Goal: Task Accomplishment & Management: Complete application form

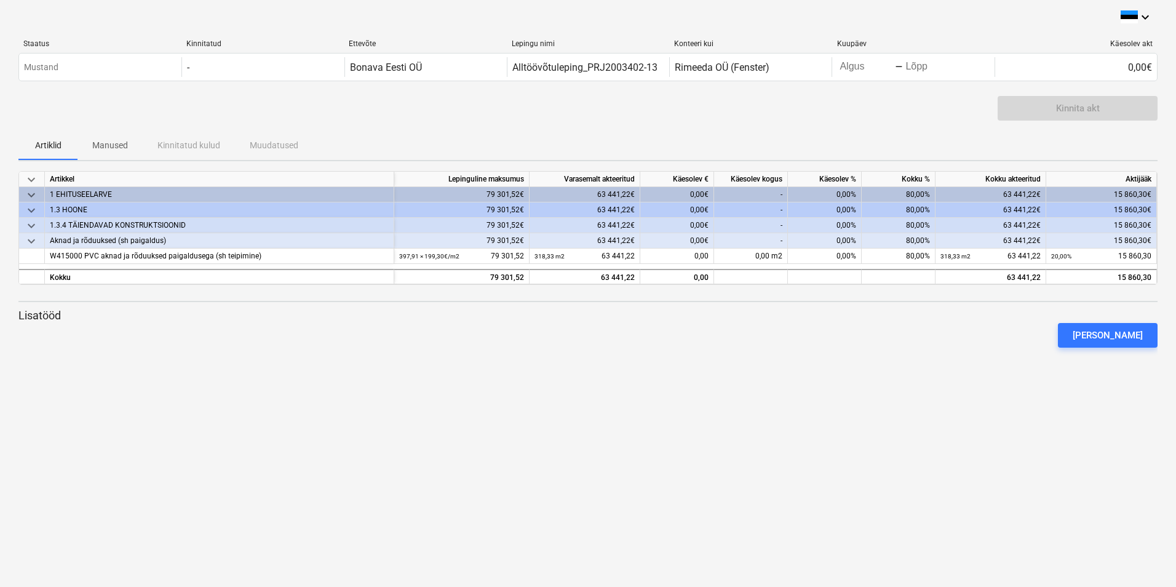
click at [114, 148] on p "Manused" at bounding box center [110, 145] width 36 height 13
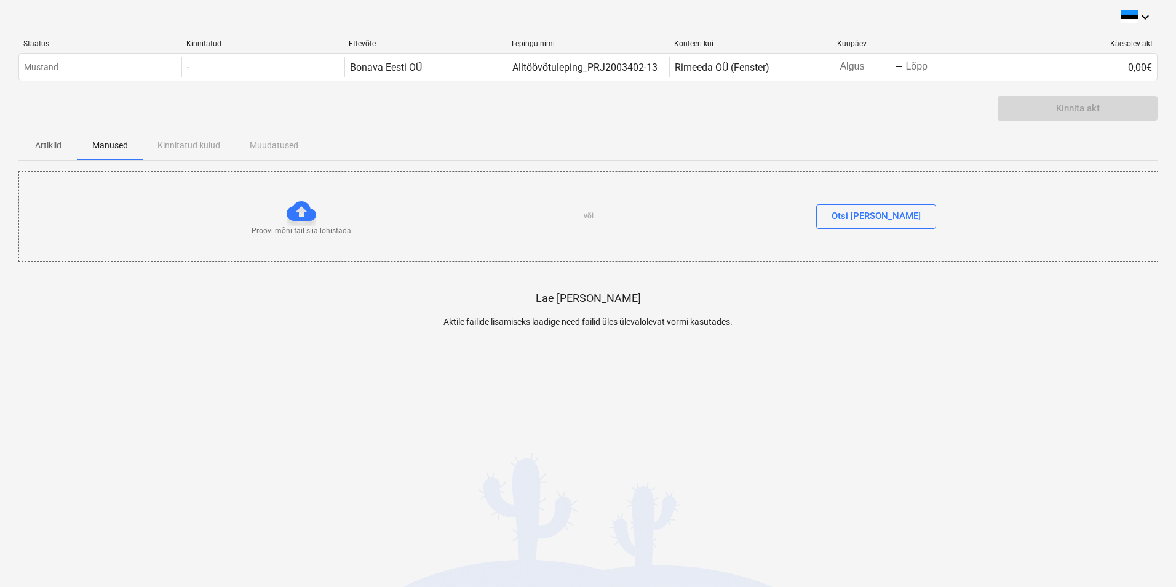
click at [194, 144] on div "Artiklid Manused Kinnitatud kulud Muudatused" at bounding box center [587, 145] width 1139 height 30
click at [53, 140] on p "Artiklid" at bounding box center [48, 145] width 30 height 13
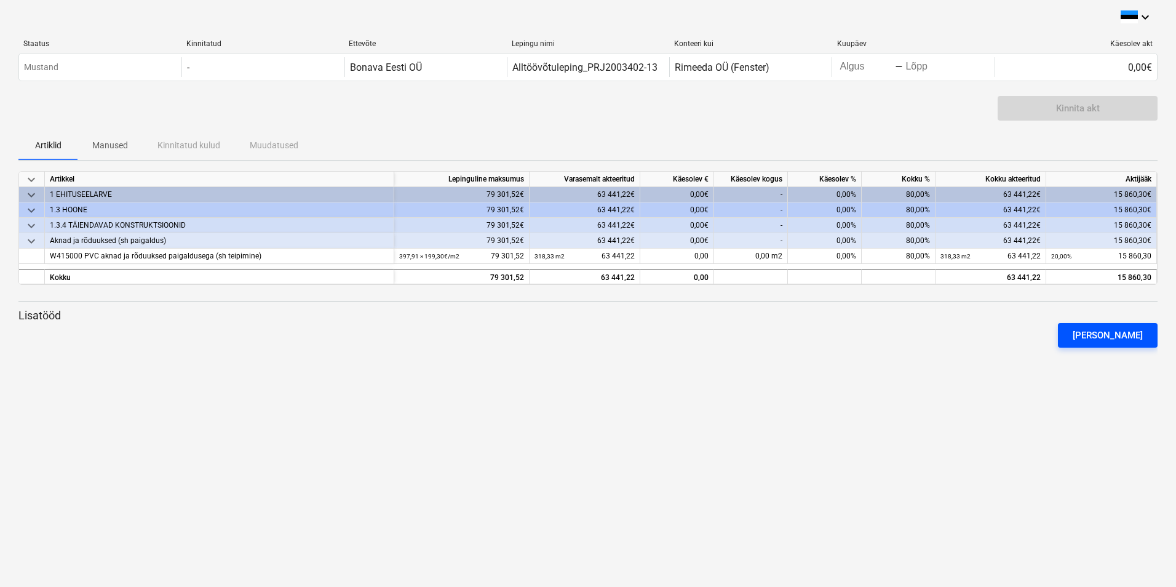
click at [634, 337] on div "[PERSON_NAME]" at bounding box center [1107, 335] width 70 height 16
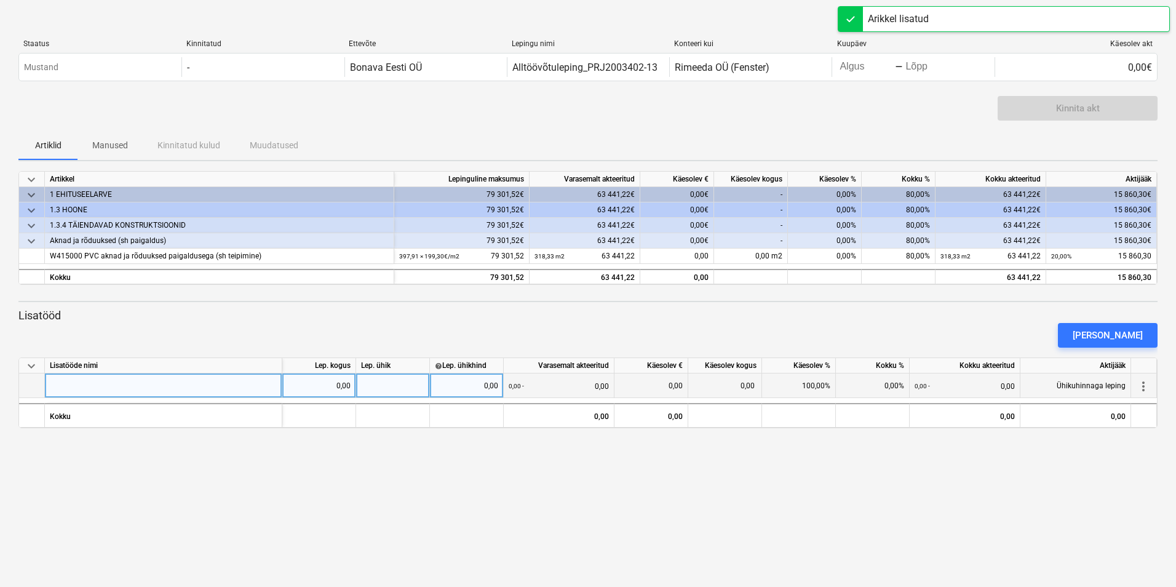
click at [97, 379] on div at bounding box center [163, 385] width 237 height 25
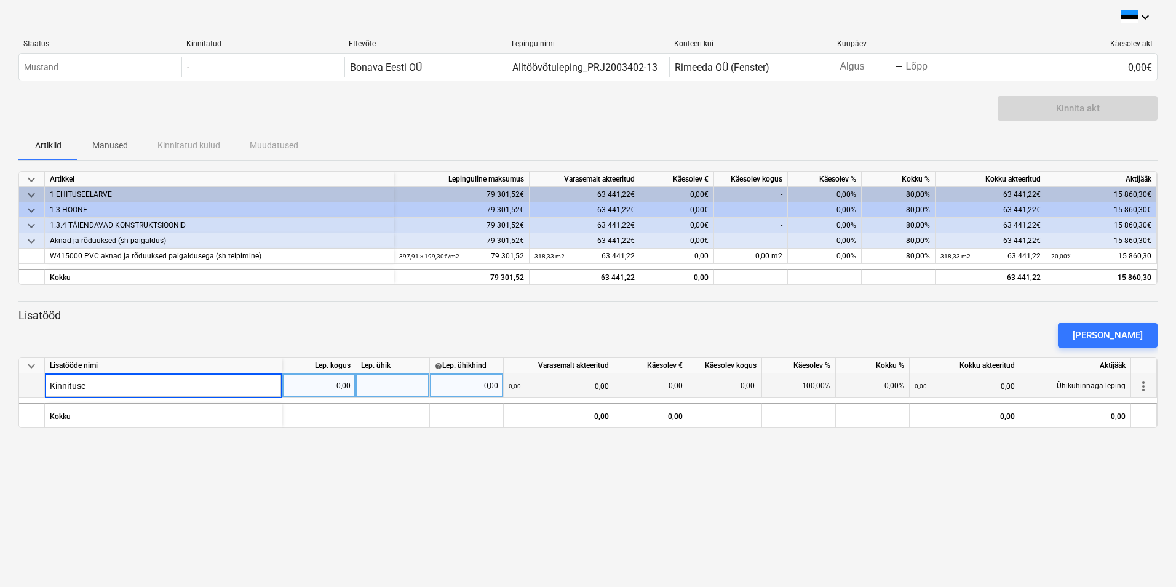
type input "Kinnitused"
click at [389, 385] on div at bounding box center [393, 385] width 74 height 25
click at [493, 387] on div "0,00" at bounding box center [466, 385] width 63 height 25
click at [334, 385] on div "0,00" at bounding box center [318, 385] width 63 height 25
type input "1172"
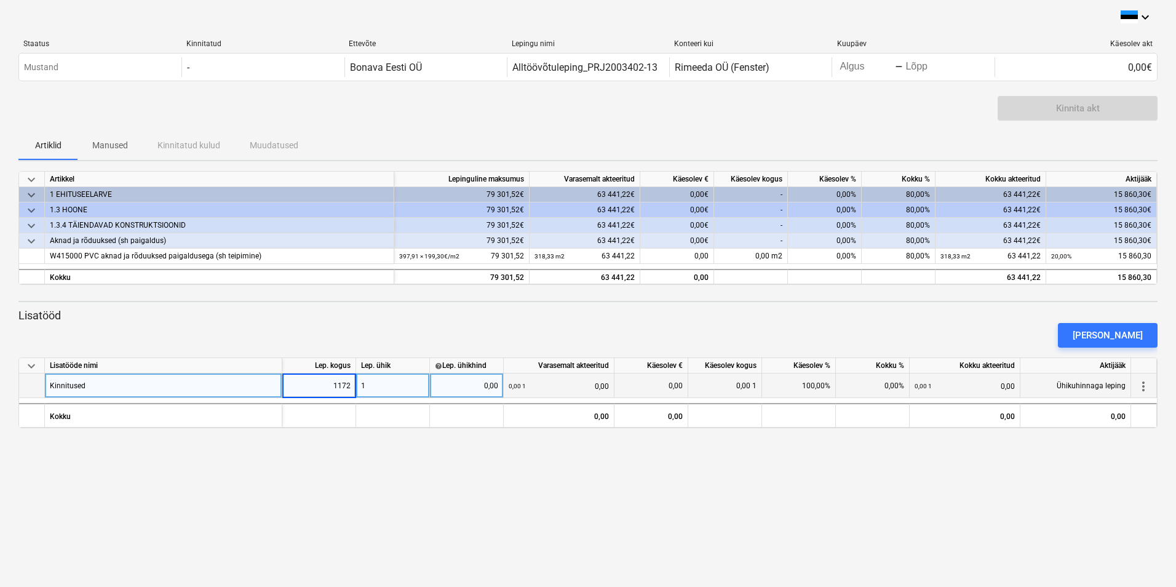
click at [486, 385] on div "0,00" at bounding box center [466, 385] width 63 height 25
type input "1172"
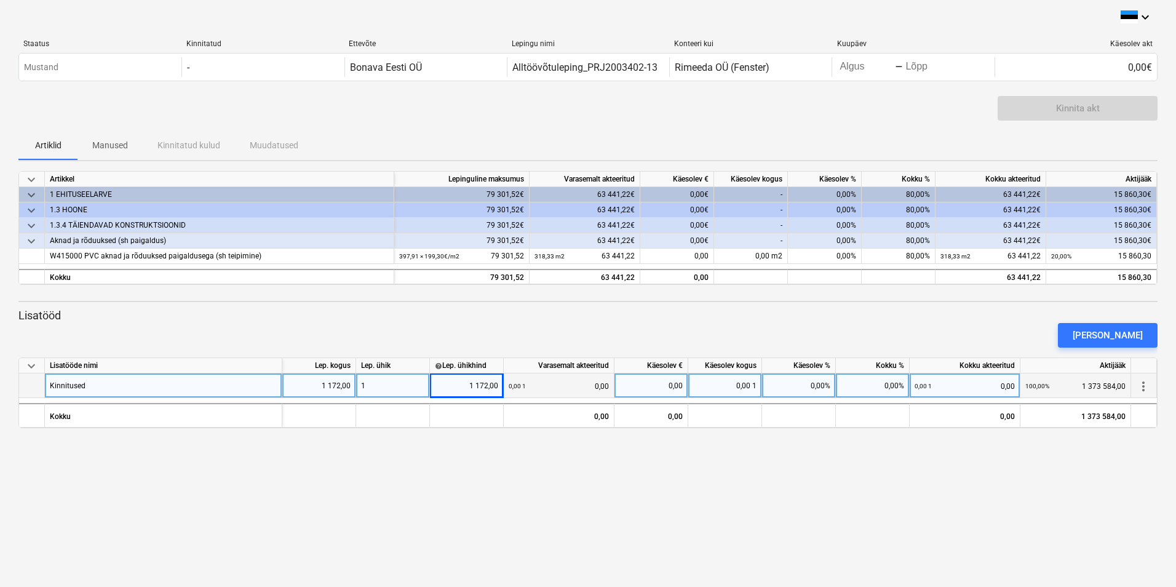
click at [550, 441] on div "keyboard_arrow_down Staatus Kinnitatud Ettevõte Lepingu nimi Konteeri kui Kuupä…" at bounding box center [588, 293] width 1176 height 587
drag, startPoint x: 348, startPoint y: 386, endPoint x: 330, endPoint y: 386, distance: 17.8
click at [330, 386] on div "1 172,00" at bounding box center [318, 385] width 63 height 25
type input "1"
click at [509, 441] on div "keyboard_arrow_down Staatus Kinnitatud Ettevõte Lepingu nimi Konteeri kui Kuupä…" at bounding box center [588, 293] width 1176 height 587
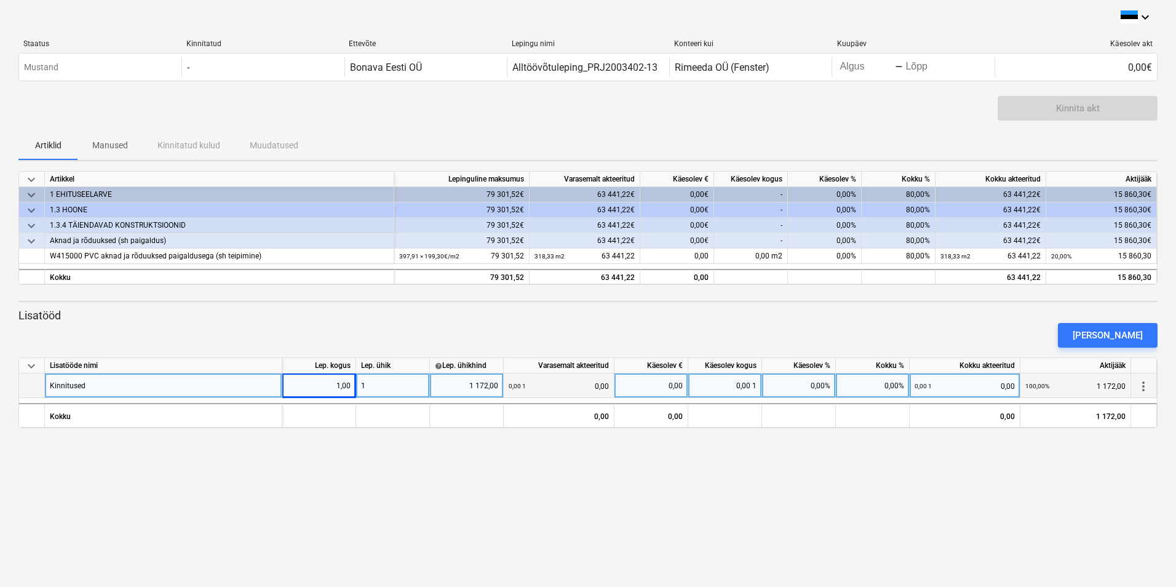
click at [634, 441] on div "keyboard_arrow_down Staatus Kinnitatud Ettevõte Lepingu nimi Konteeri kui Kuupä…" at bounding box center [588, 293] width 1176 height 587
click at [678, 385] on div "0,00" at bounding box center [650, 385] width 63 height 25
type input "1172"
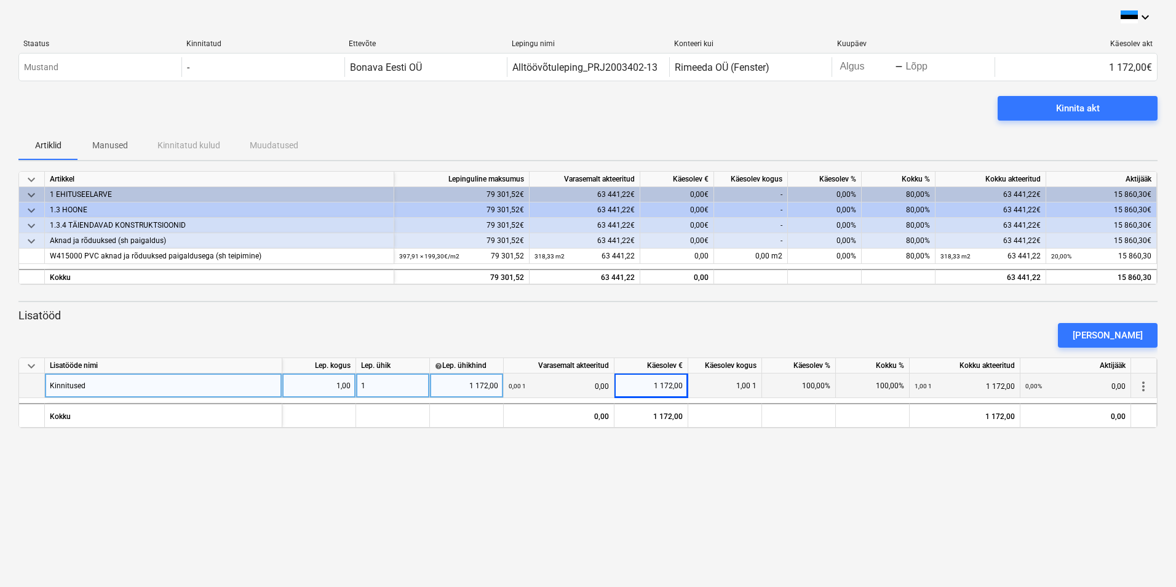
click at [764, 463] on div "keyboard_arrow_down Staatus Kinnitatud Ettevõte Lepingu nimi Konteeri kui Kuupä…" at bounding box center [588, 293] width 1176 height 587
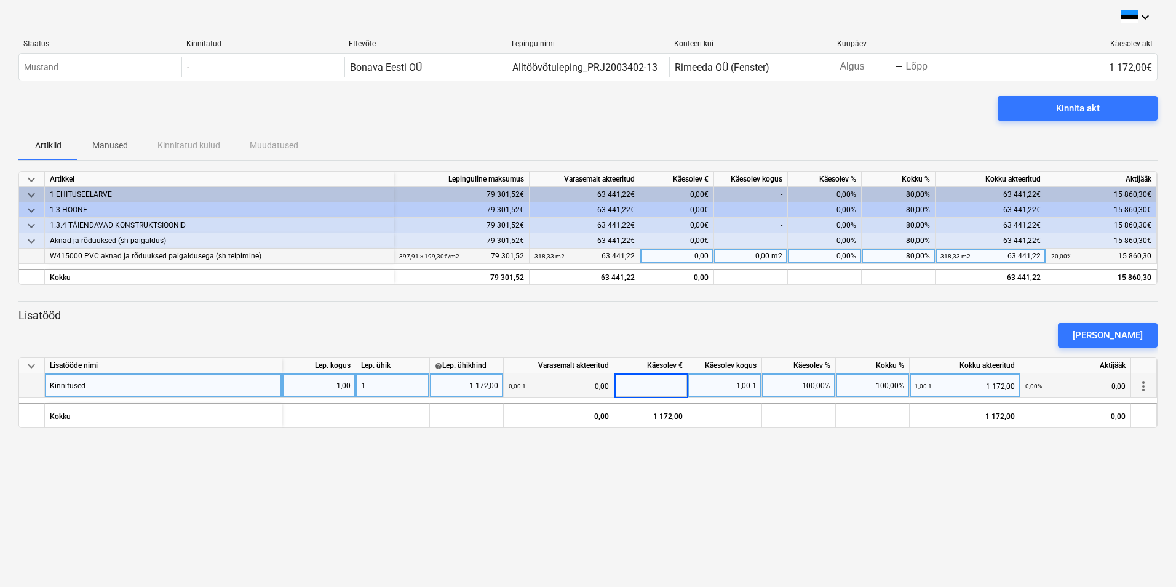
click at [694, 260] on div "0,00" at bounding box center [677, 255] width 74 height 15
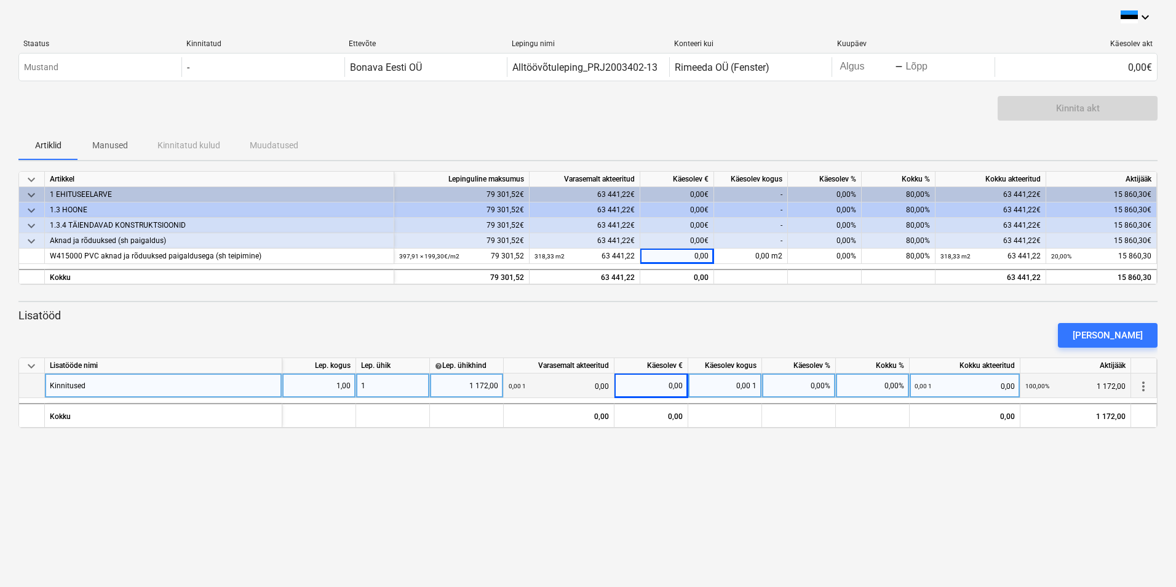
click at [656, 390] on div "0,00" at bounding box center [650, 385] width 63 height 25
type input "1172"
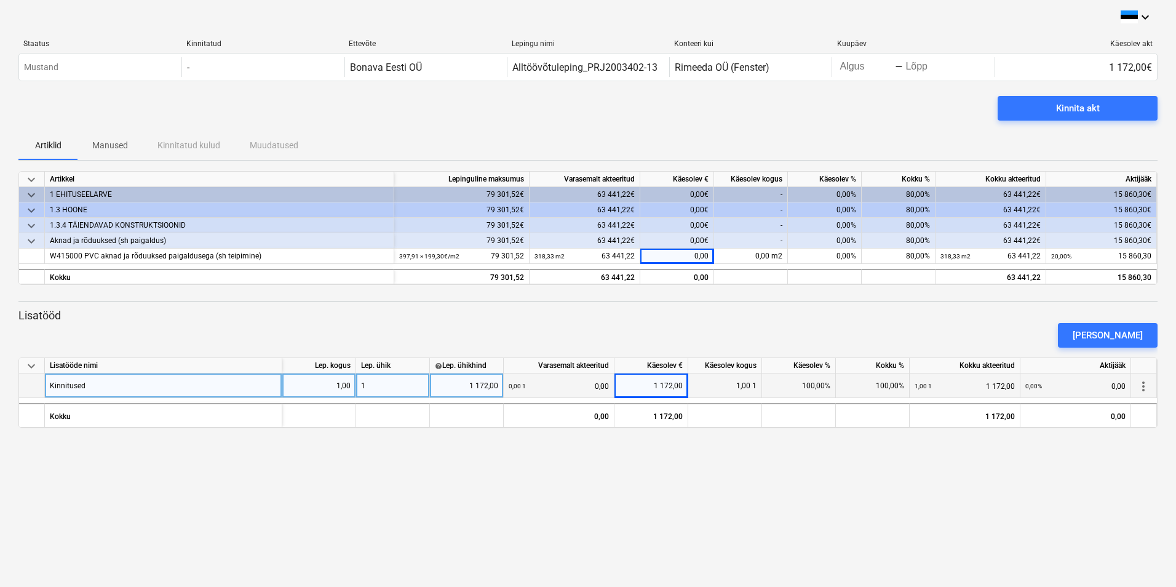
click at [687, 490] on div "keyboard_arrow_down Staatus Kinnitatud Ettevõte Lepingu nimi Konteeri kui Kuupä…" at bounding box center [588, 293] width 1176 height 587
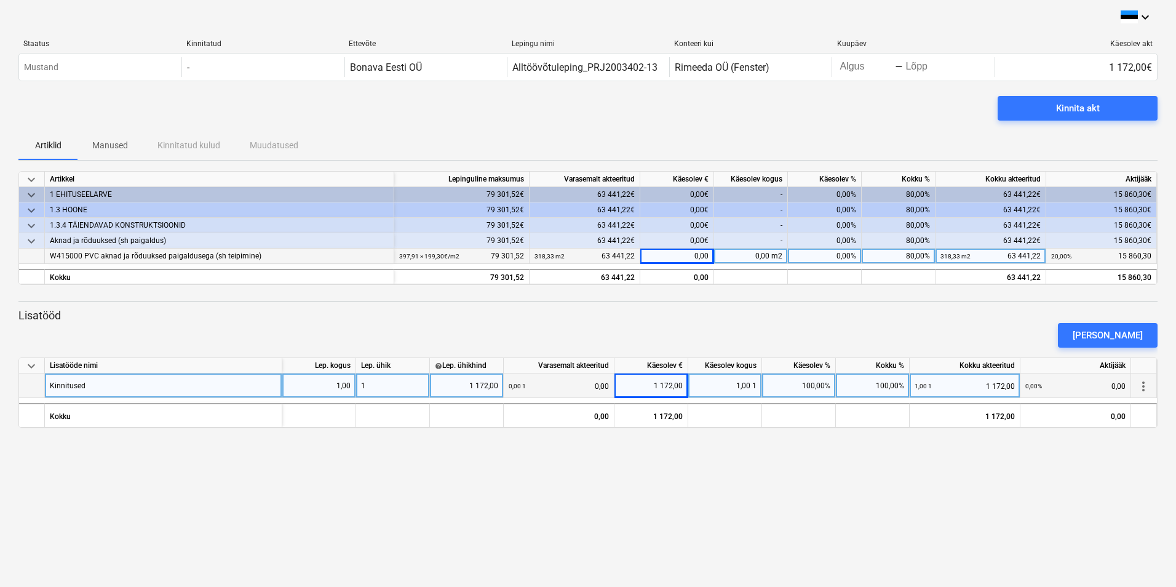
click at [694, 254] on div "0,00" at bounding box center [677, 255] width 74 height 15
type input "7500"
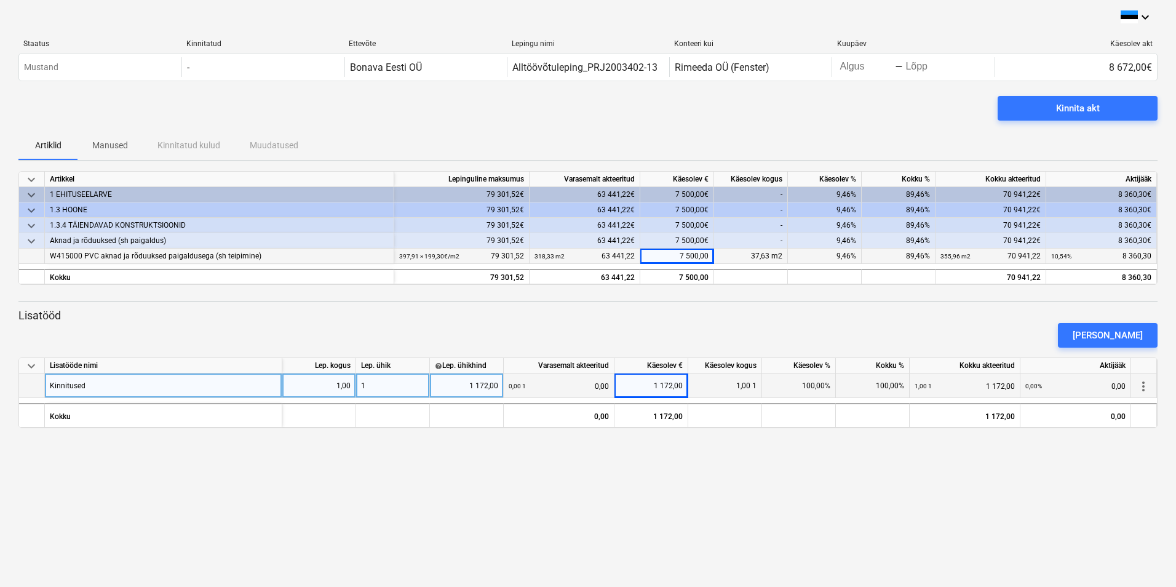
click at [716, 333] on div "[PERSON_NAME]" at bounding box center [588, 335] width 1149 height 34
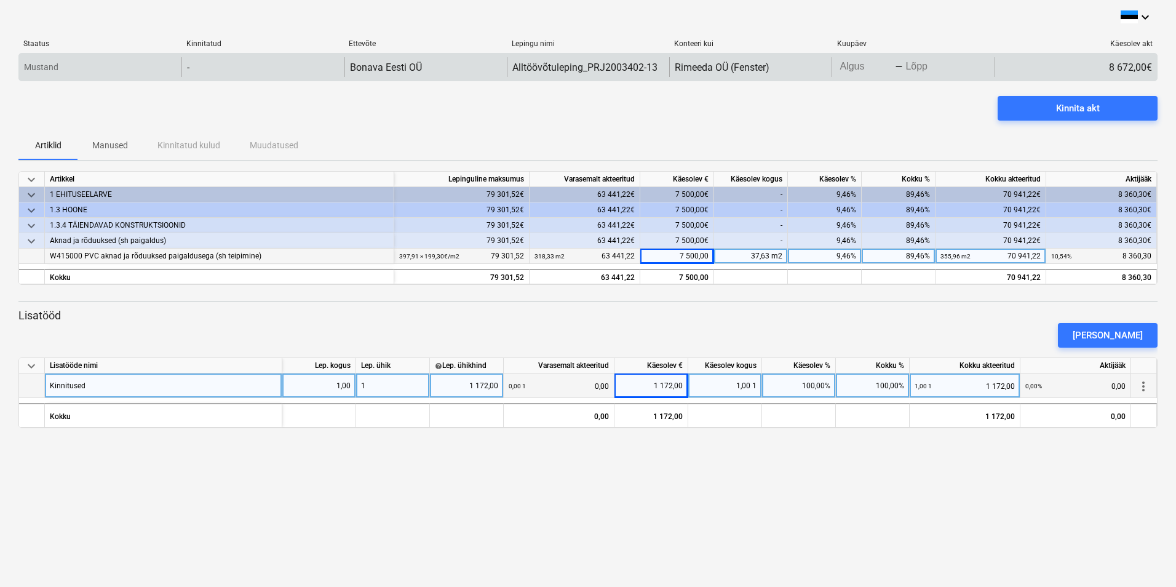
click at [213, 69] on div "-" at bounding box center [262, 67] width 162 height 20
click at [126, 71] on div "Mustand" at bounding box center [100, 67] width 162 height 20
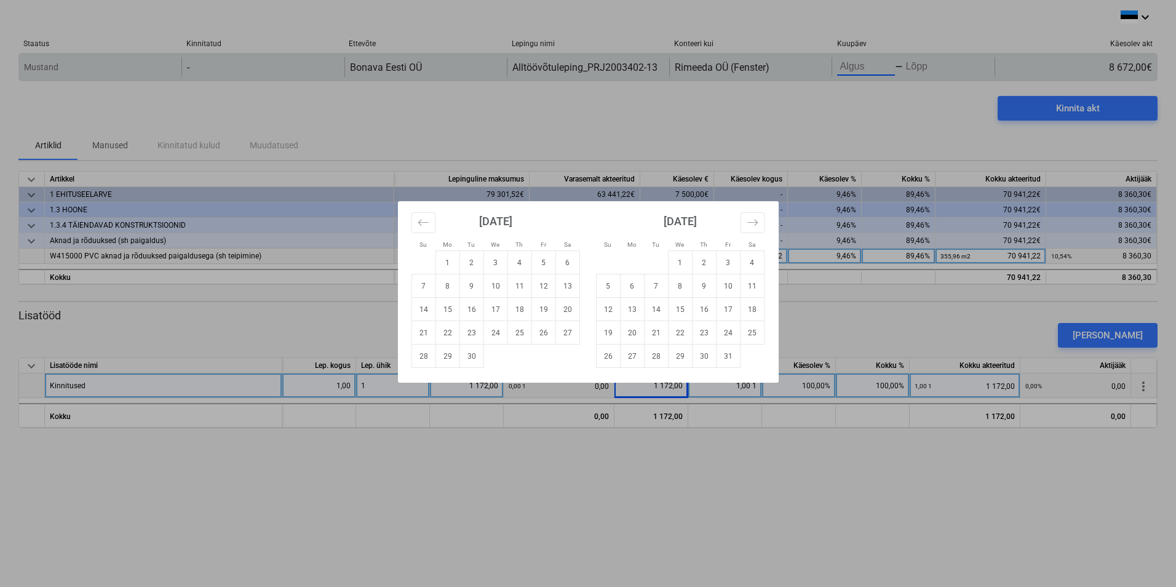
click at [892, 58] on body "keyboard_arrow_down Staatus Kinnitatud Ettevõte Lepingu nimi Konteeri kui Kuupä…" at bounding box center [588, 293] width 1176 height 587
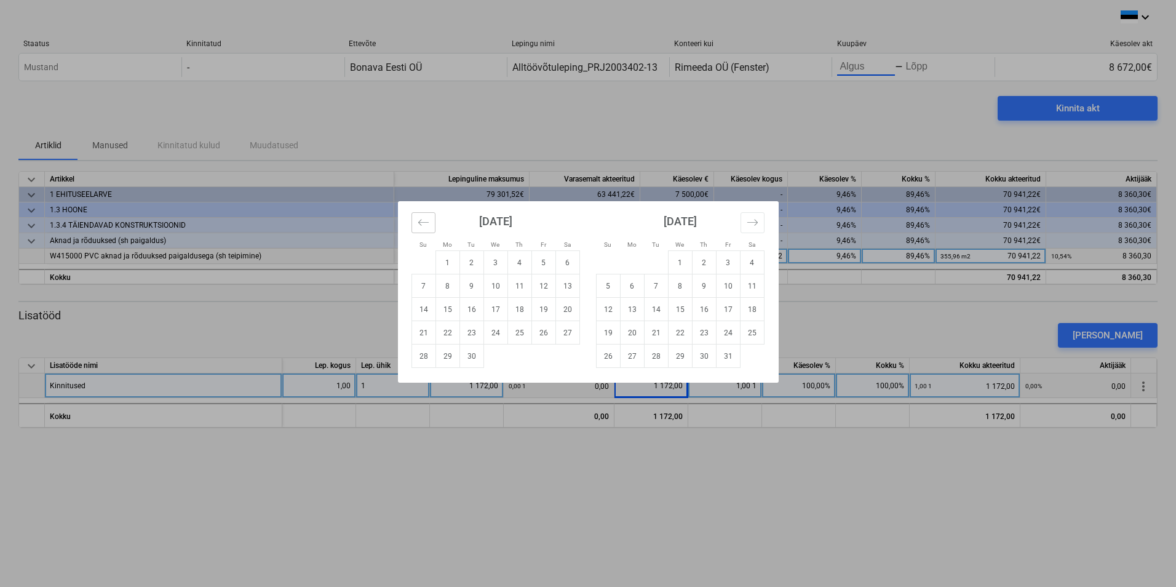
click at [421, 224] on icon "Move backward to switch to the previous month." at bounding box center [424, 222] width 12 height 12
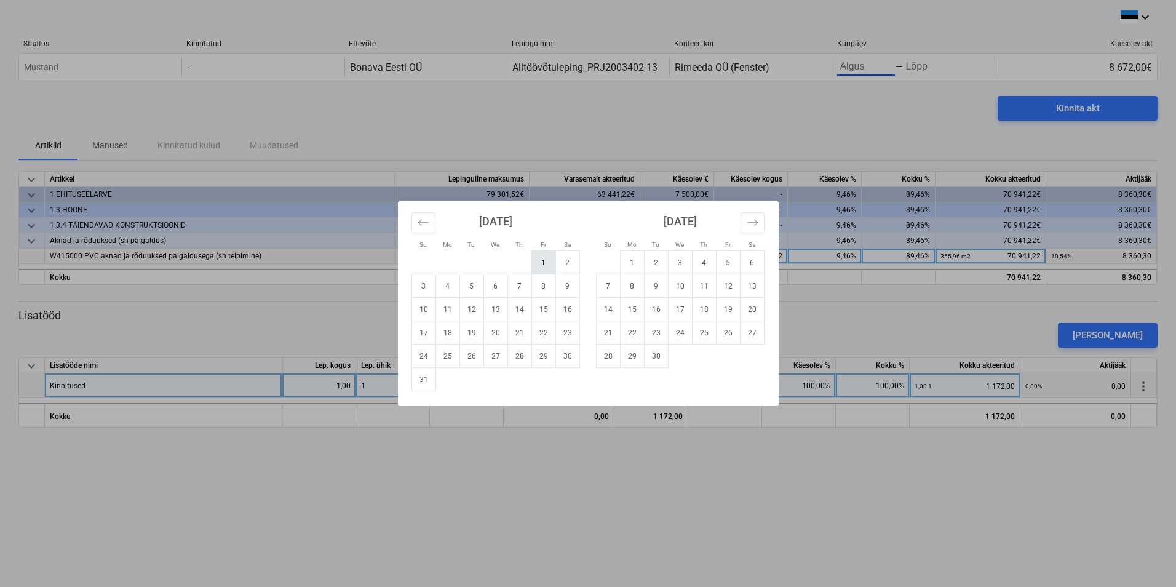
click at [544, 261] on td "1" at bounding box center [543, 262] width 24 height 23
type input "08/01/2025"
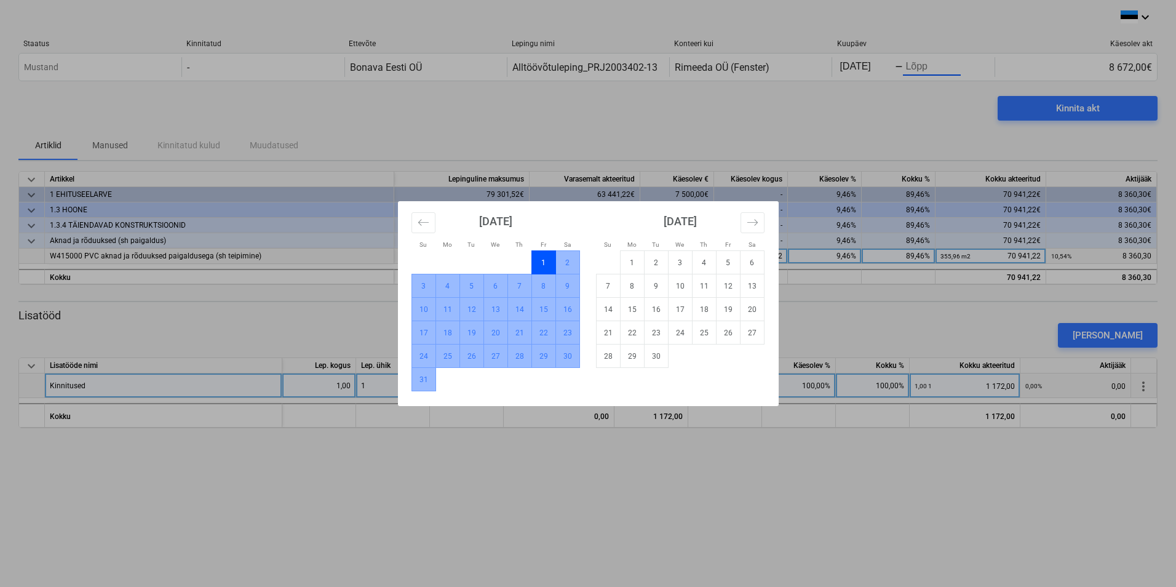
click at [423, 378] on td "31" at bounding box center [423, 379] width 24 height 23
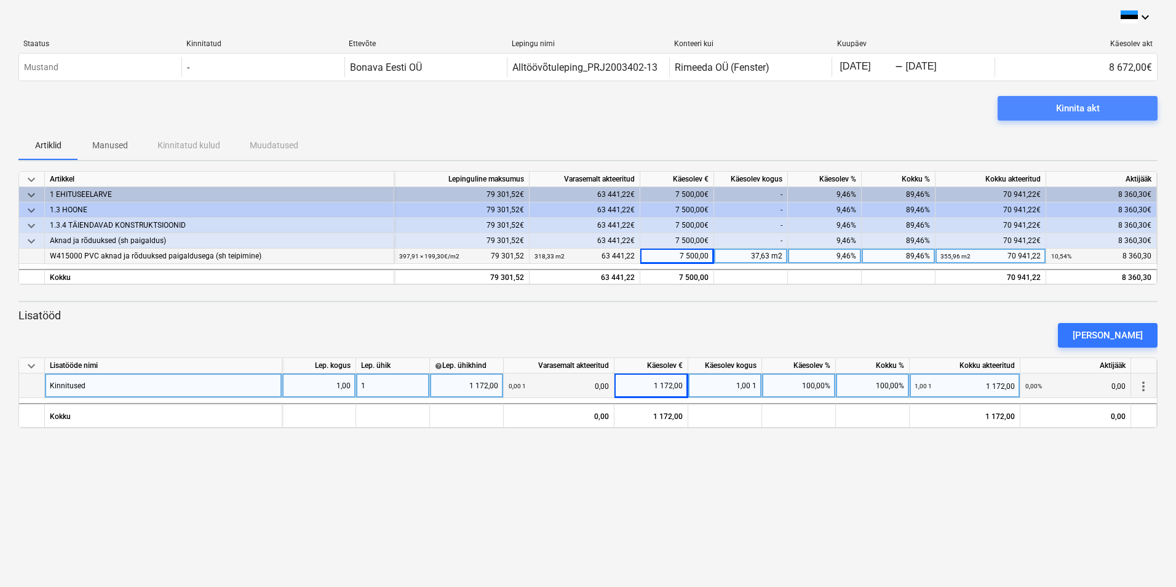
click at [1080, 109] on div "Kinnita akt" at bounding box center [1078, 108] width 44 height 16
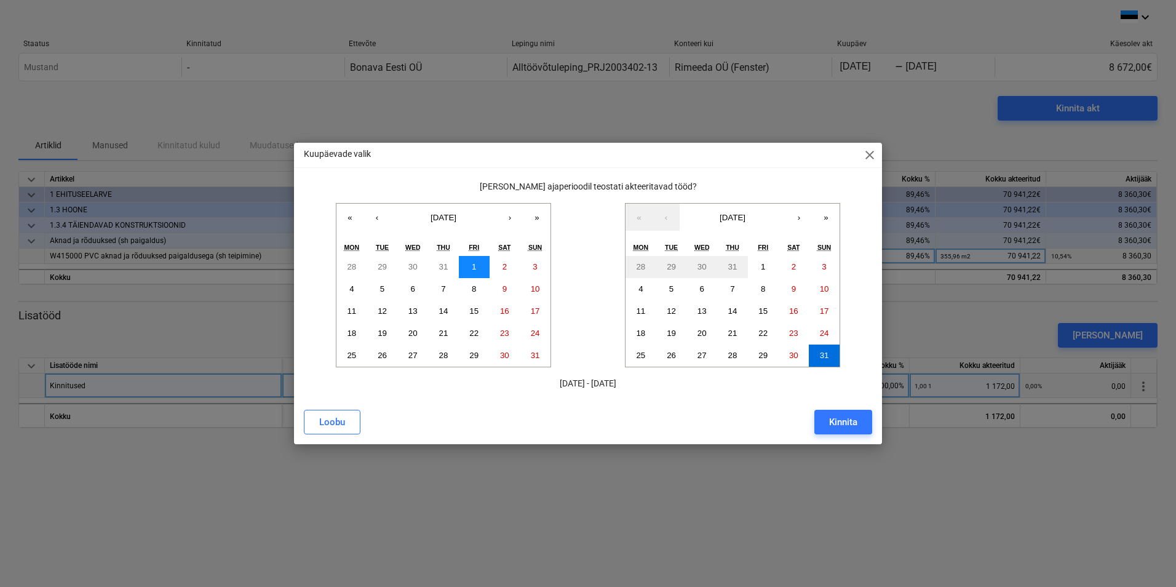
click at [472, 263] on abbr "1" at bounding box center [474, 266] width 4 height 9
click at [824, 352] on abbr "31" at bounding box center [824, 354] width 9 height 9
click at [853, 424] on div "Kinnita" at bounding box center [843, 422] width 28 height 16
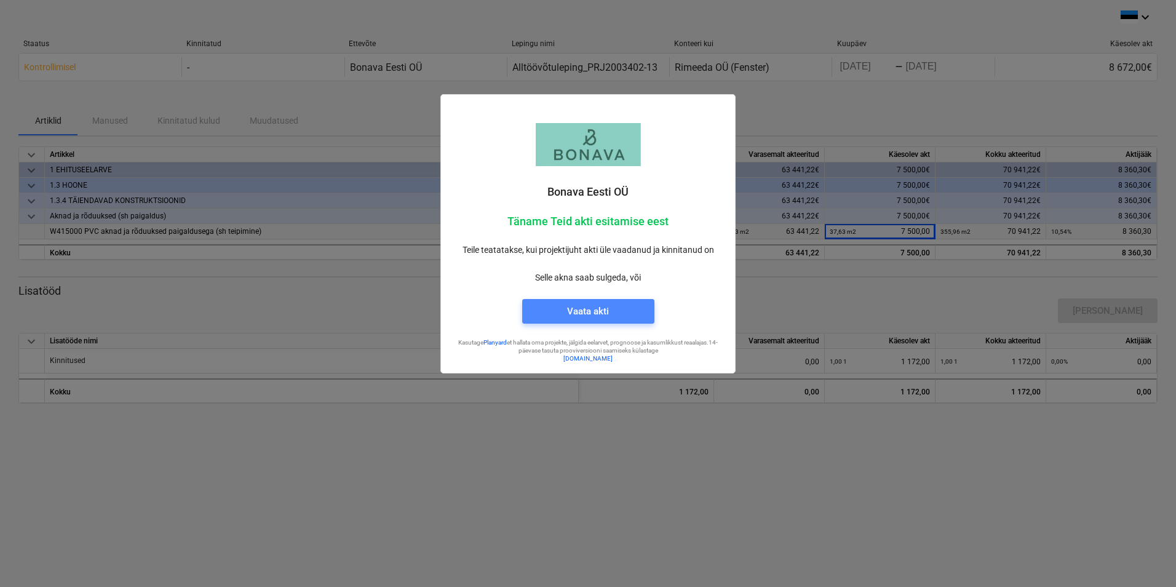
click at [587, 308] on div "Vaata akti" at bounding box center [588, 311] width 42 height 16
